Goal: Transaction & Acquisition: Obtain resource

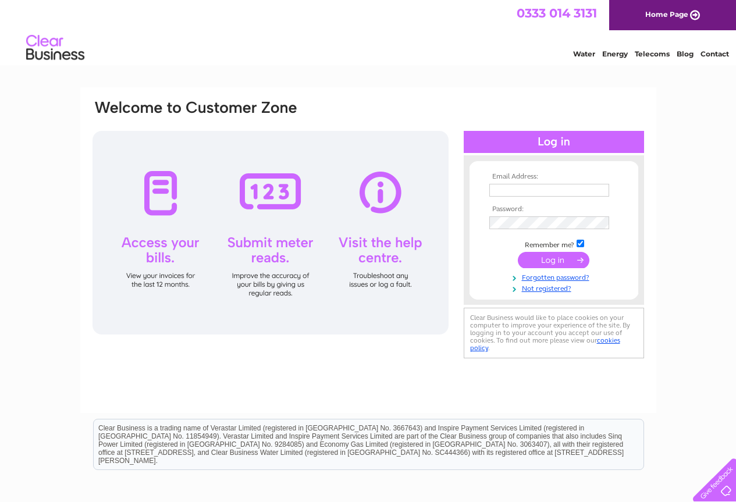
click at [505, 191] on input "text" at bounding box center [549, 190] width 120 height 13
click at [505, 197] on input "text" at bounding box center [549, 191] width 121 height 14
type input "[EMAIL_ADDRESS][DOMAIN_NAME]"
click at [549, 262] on input "submit" at bounding box center [554, 260] width 72 height 16
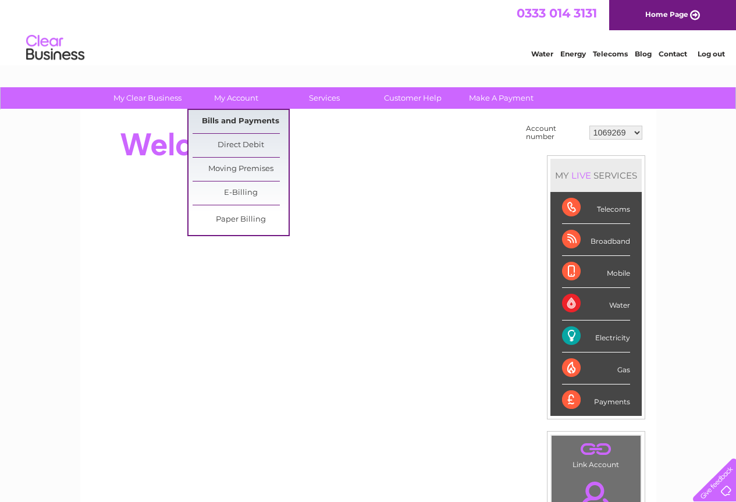
click at [226, 118] on link "Bills and Payments" at bounding box center [240, 121] width 96 height 23
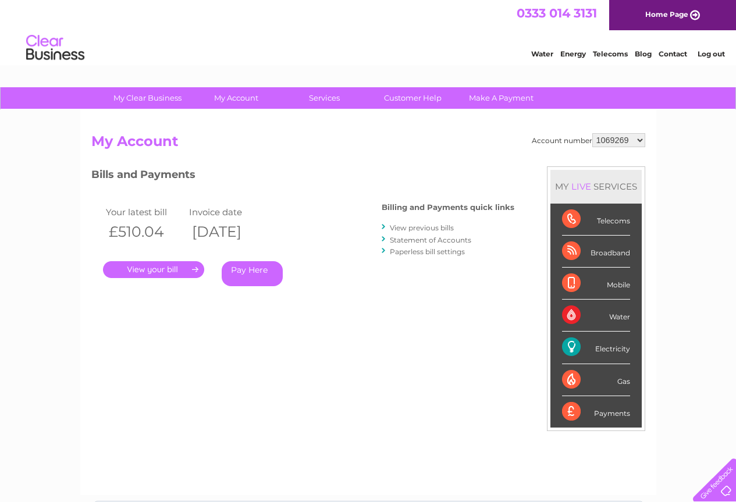
click at [162, 271] on link "." at bounding box center [153, 269] width 101 height 17
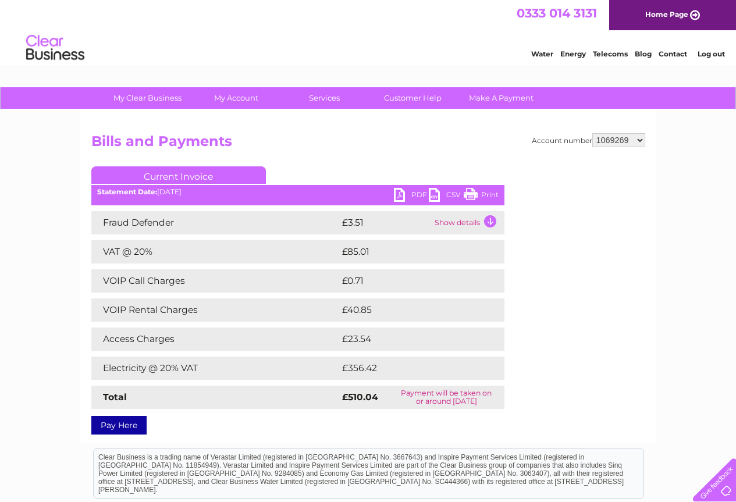
click at [399, 196] on link "PDF" at bounding box center [411, 196] width 35 height 17
click at [712, 50] on link "Log out" at bounding box center [710, 53] width 27 height 9
